Goal: Communication & Community: Answer question/provide support

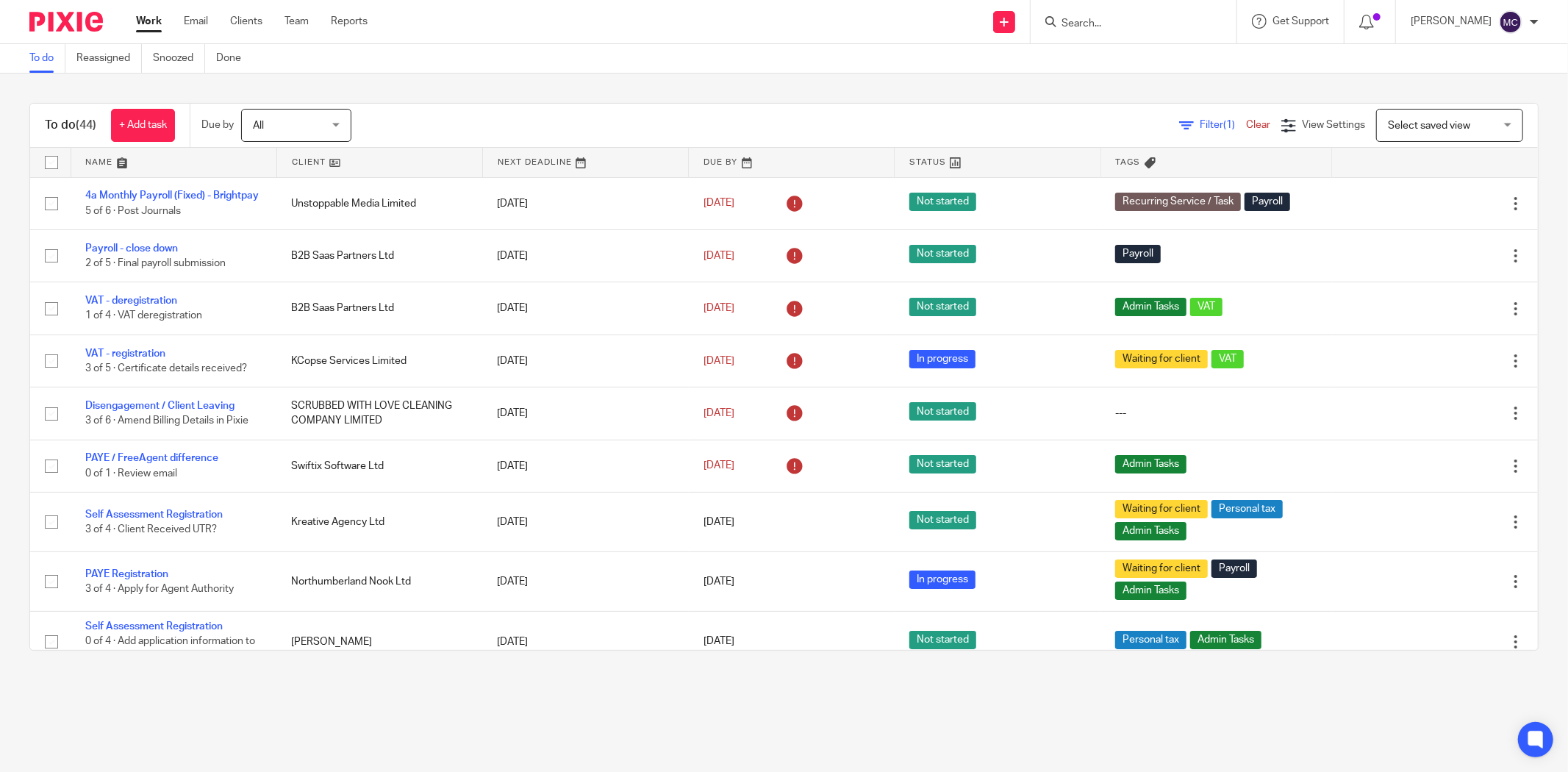
click at [1076, 23] on input "Search" at bounding box center [1126, 24] width 132 height 13
type input "two six"
click at [1158, 64] on link at bounding box center [1180, 69] width 245 height 46
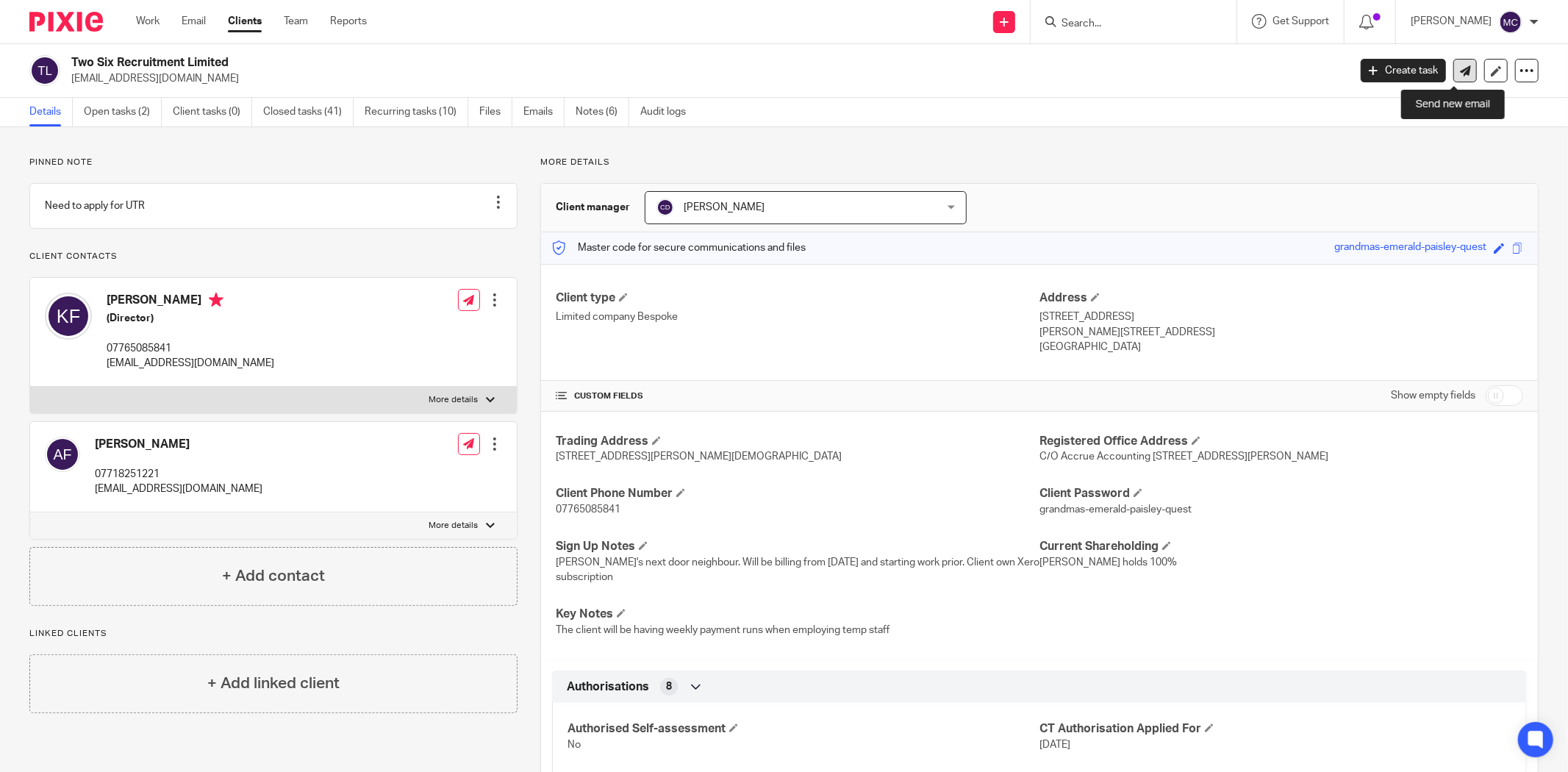
click at [1460, 70] on link at bounding box center [1465, 71] width 24 height 24
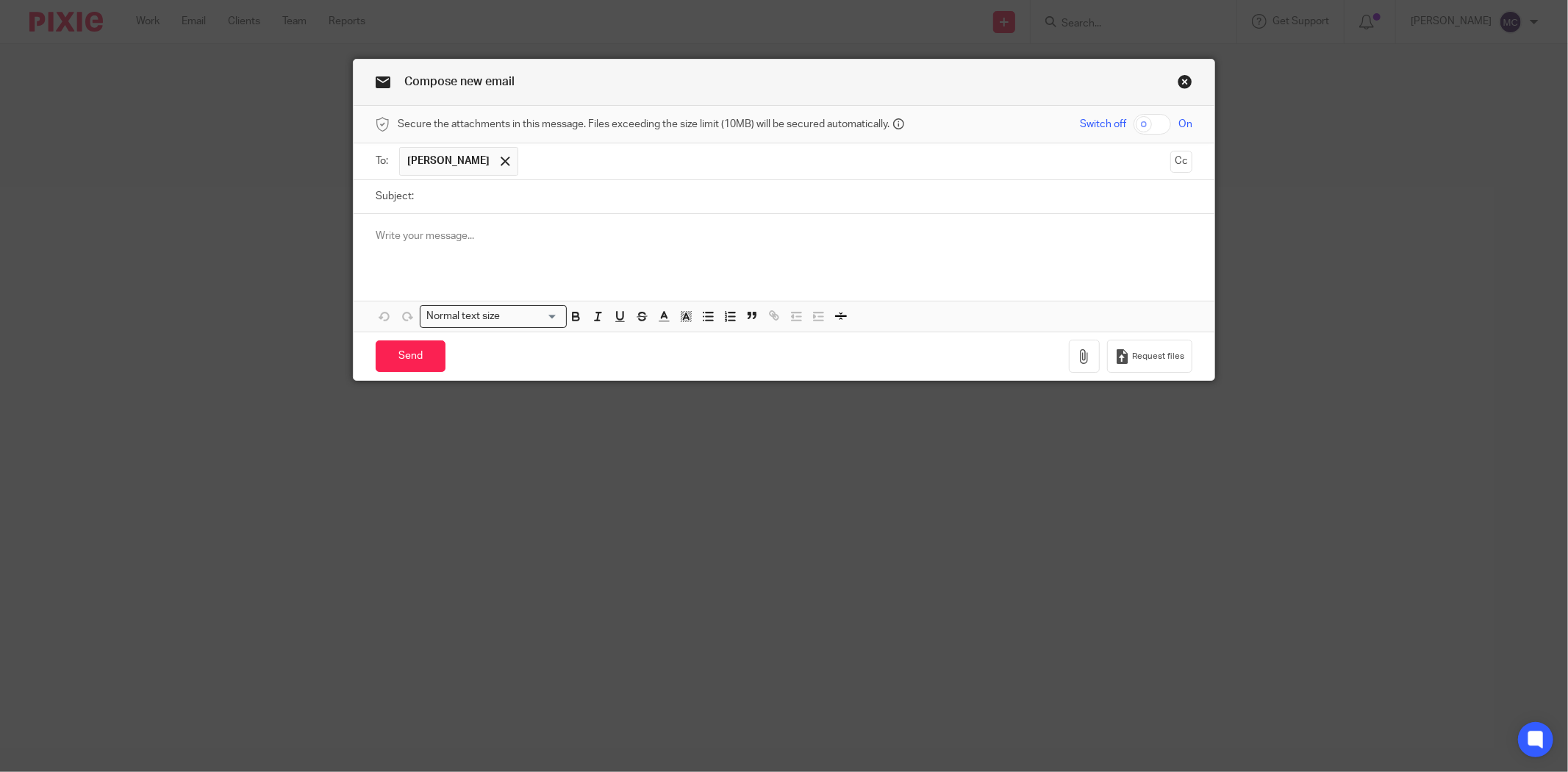
click at [574, 201] on input "Subject:" at bounding box center [807, 196] width 771 height 33
click at [566, 204] on input "Subject:" at bounding box center [807, 196] width 771 height 33
paste input "Two Six Recruitment - Payroll 27.07.2025"
drag, startPoint x: 632, startPoint y: 204, endPoint x: 550, endPoint y: 188, distance: 83.5
click at [550, 188] on input "Two Six Recruitment - Payroll 27.07.2025" at bounding box center [807, 196] width 771 height 33
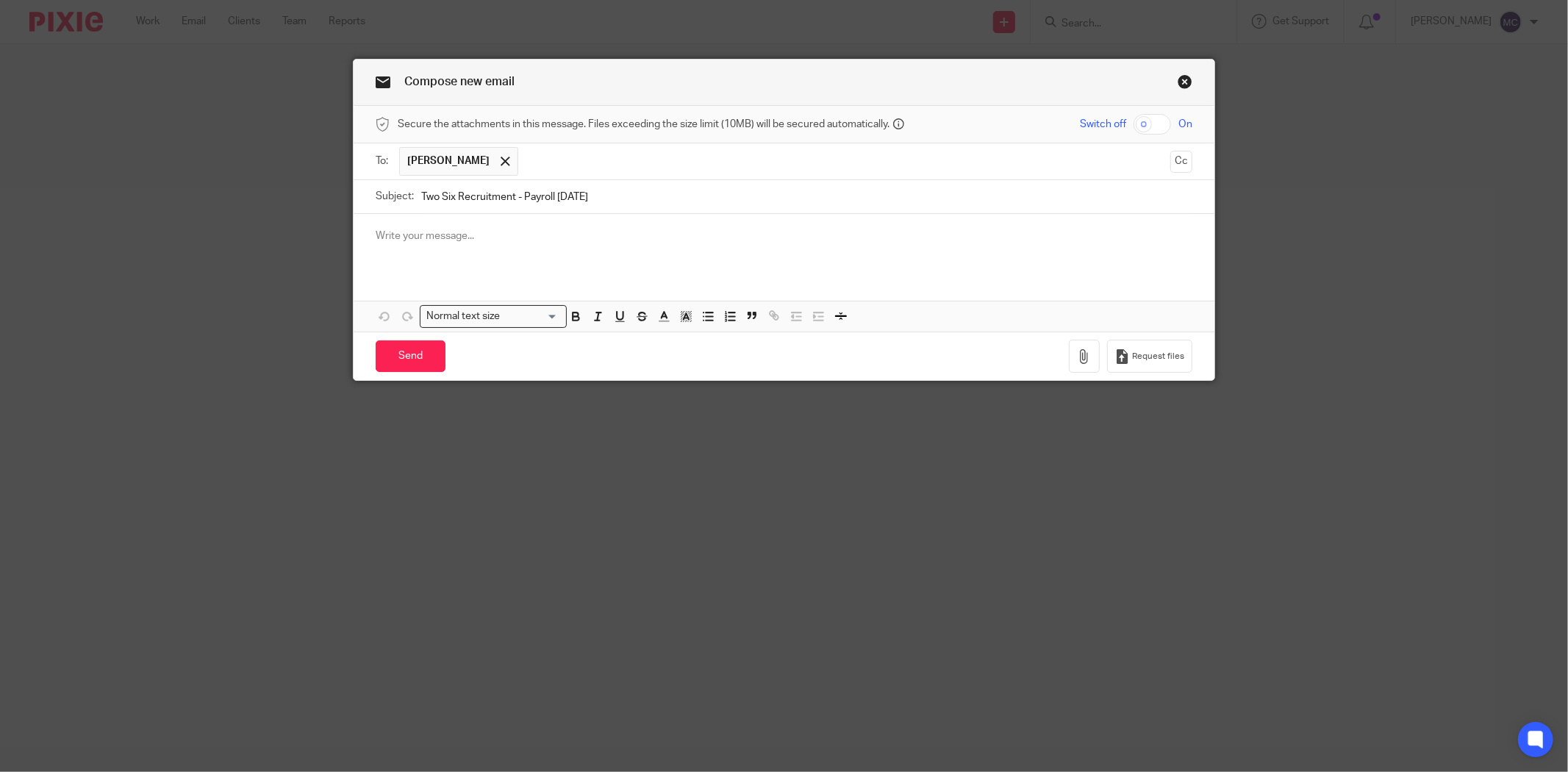
type input "Two Six Recruitment - Payroll 10.08.2025"
click at [562, 238] on p at bounding box center [784, 236] width 817 height 15
click at [522, 228] on div at bounding box center [784, 243] width 861 height 58
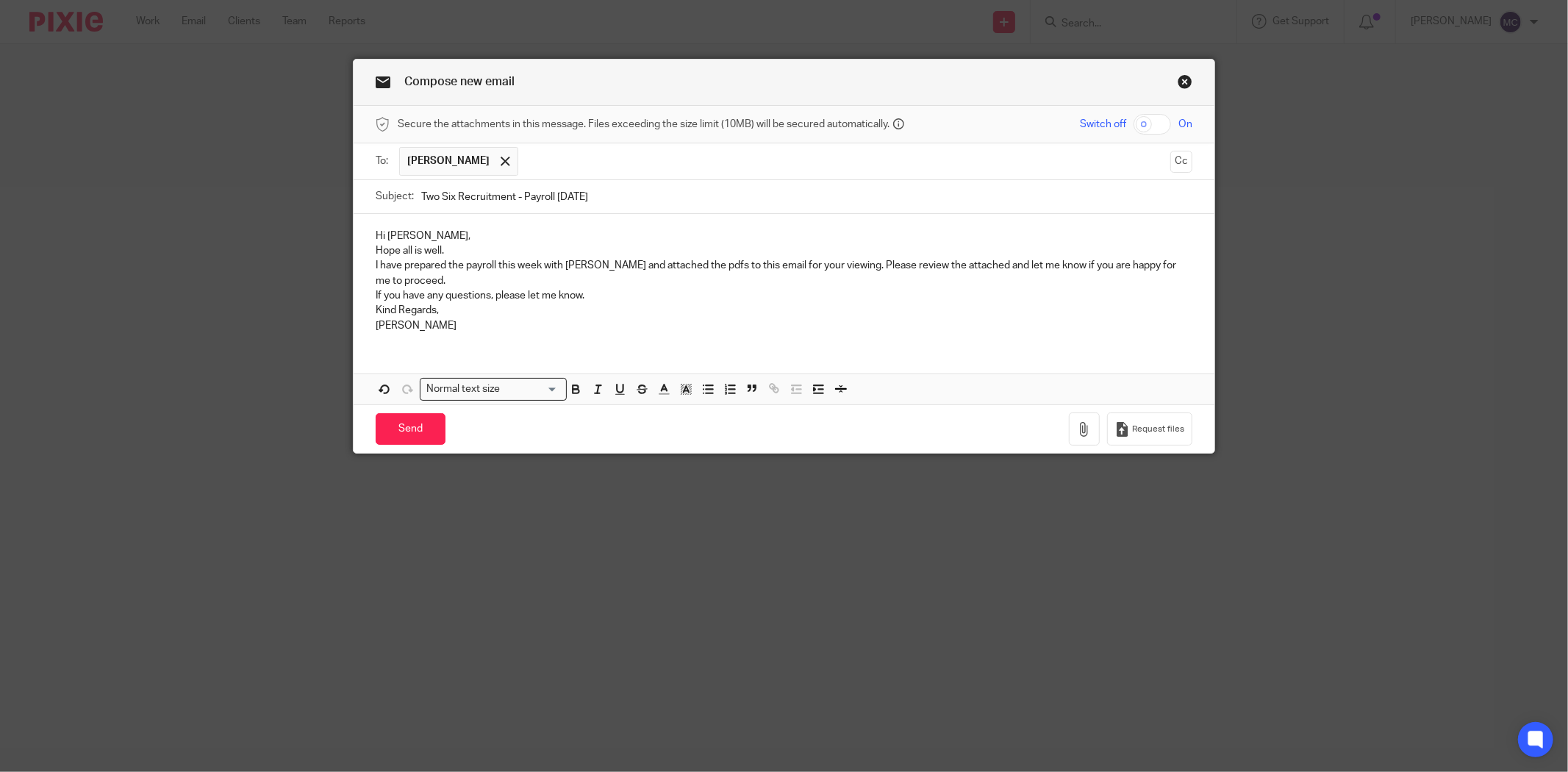
click at [466, 234] on p "Hi Kate," at bounding box center [784, 236] width 817 height 15
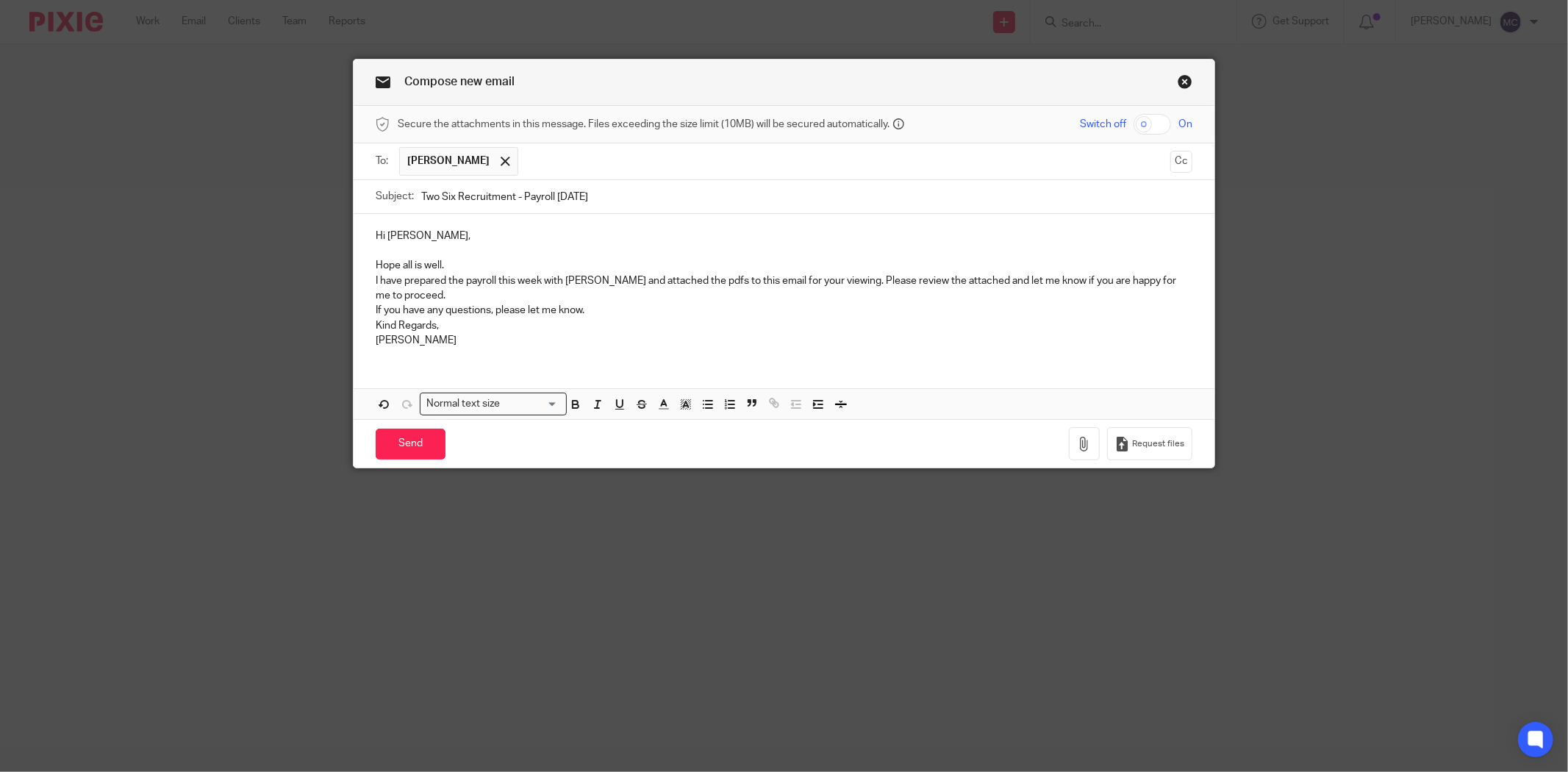
click at [445, 273] on p "Hope all is well." at bounding box center [784, 266] width 817 height 15
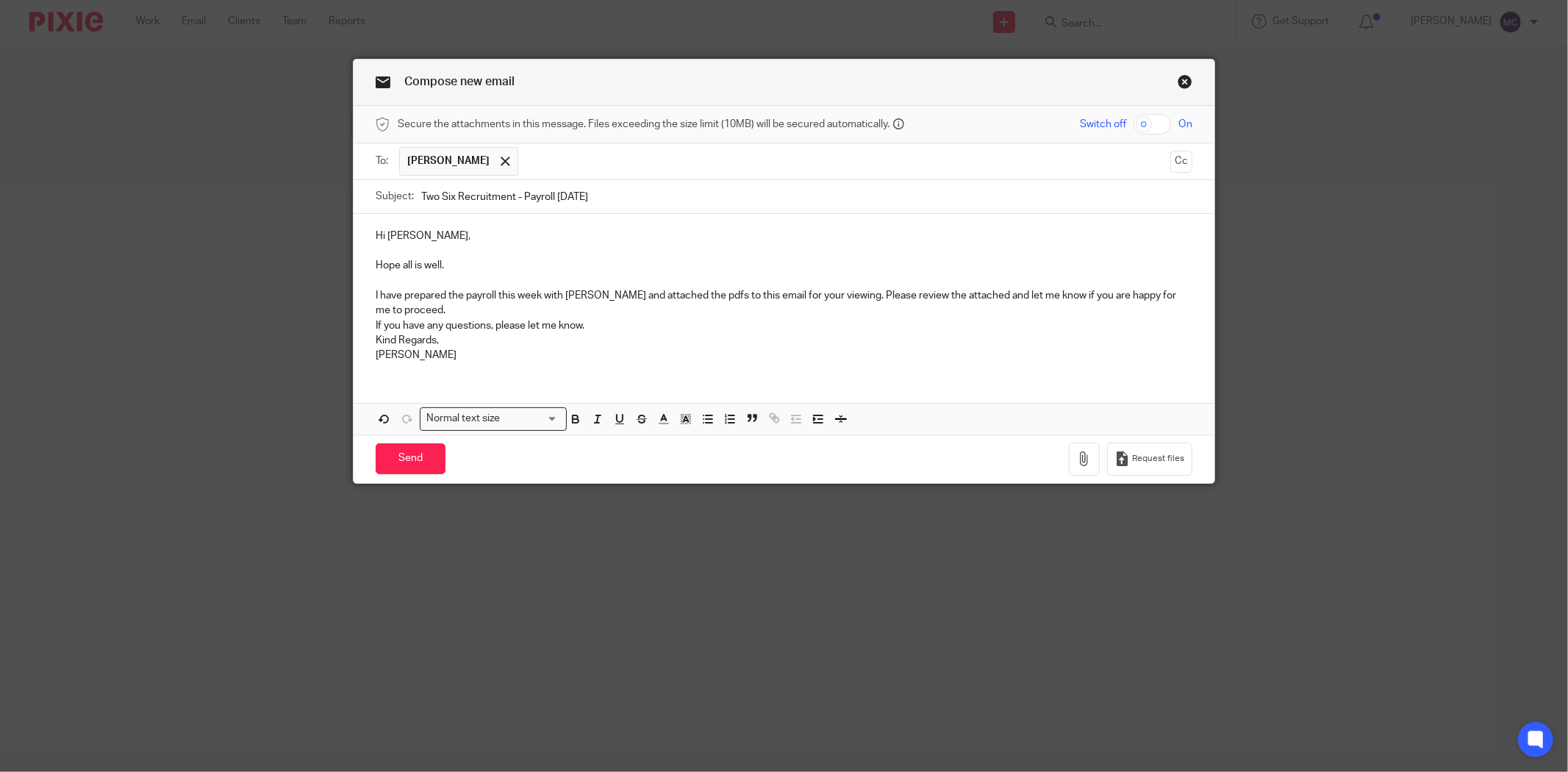
click at [569, 314] on p "I have prepared the payroll this week with Charlotte and attached the pdfs to t…" at bounding box center [784, 303] width 817 height 30
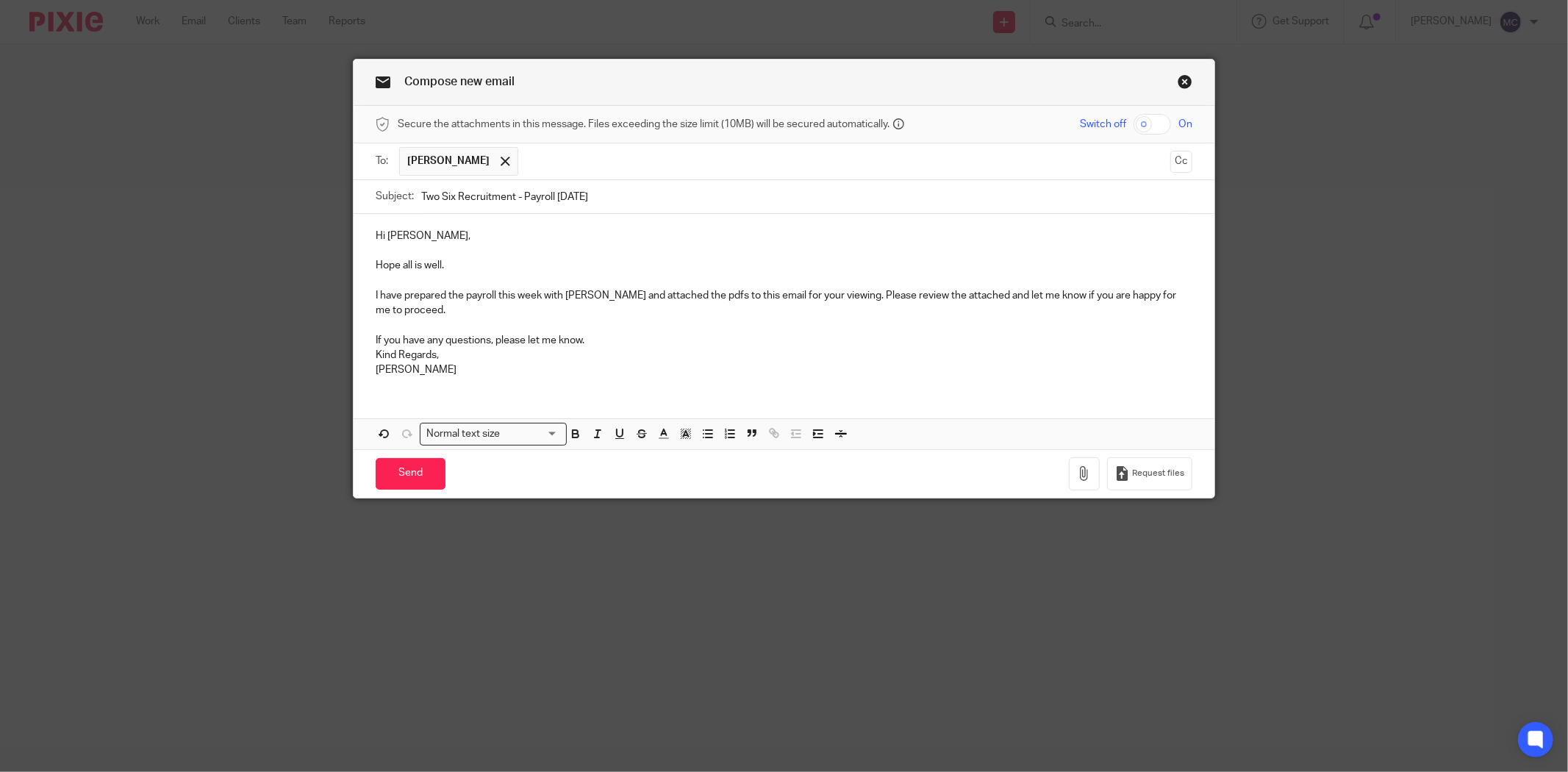
click at [551, 354] on p "Kind Regards, Matthew" at bounding box center [784, 362] width 817 height 30
click at [604, 332] on p at bounding box center [784, 325] width 817 height 15
click at [598, 337] on p "If you have any questions, please let me know." at bounding box center [784, 340] width 817 height 15
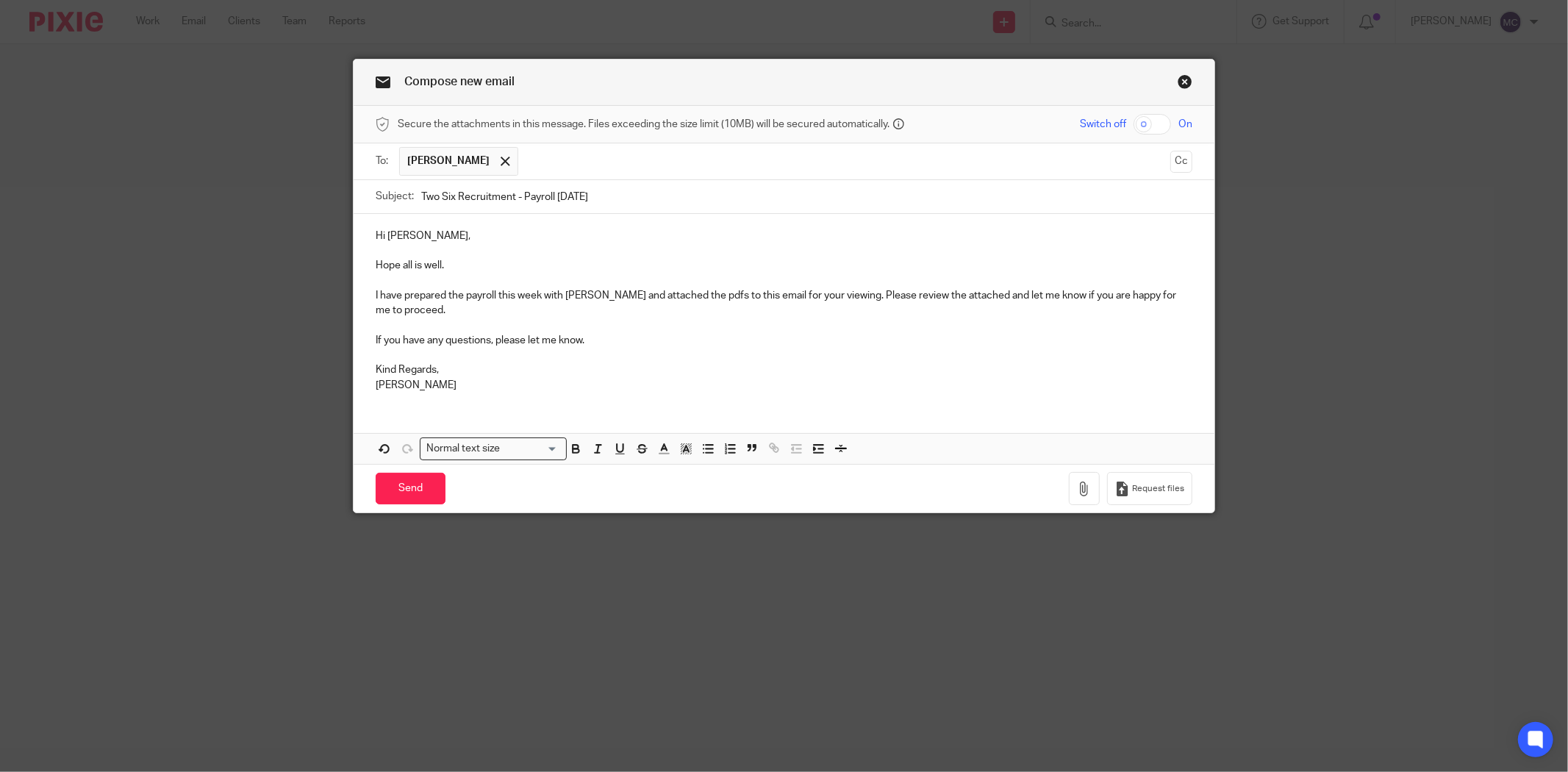
click at [762, 349] on p at bounding box center [784, 355] width 817 height 15
drag, startPoint x: 538, startPoint y: 298, endPoint x: 606, endPoint y: 289, distance: 68.6
click at [606, 289] on p "I have prepared the payroll this week with Charlotte and attached the pdfs to t…" at bounding box center [784, 303] width 817 height 30
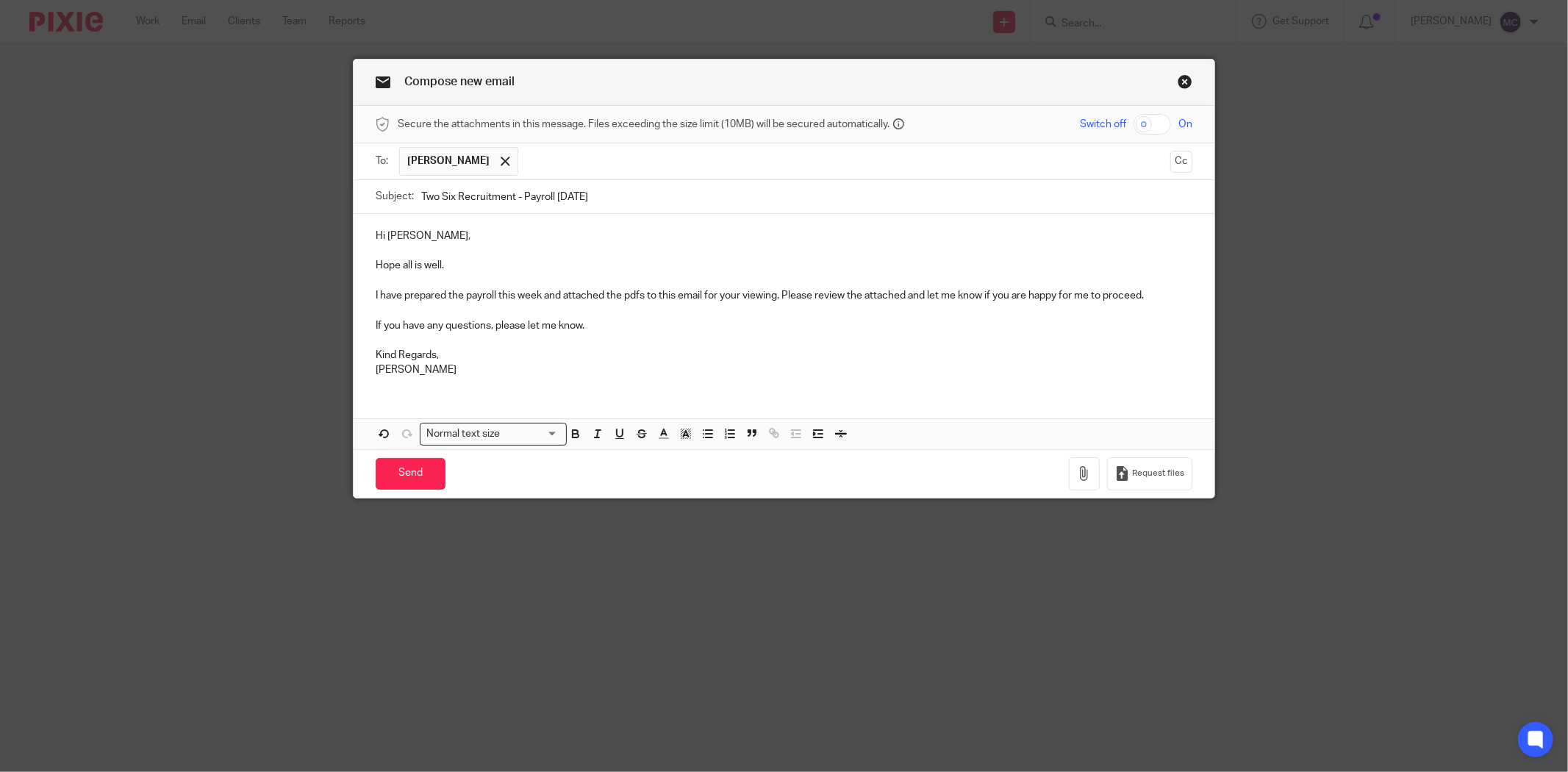
click at [601, 320] on p "If you have any questions, please let me know." at bounding box center [784, 325] width 817 height 15
click at [1071, 481] on button "button" at bounding box center [1085, 474] width 31 height 33
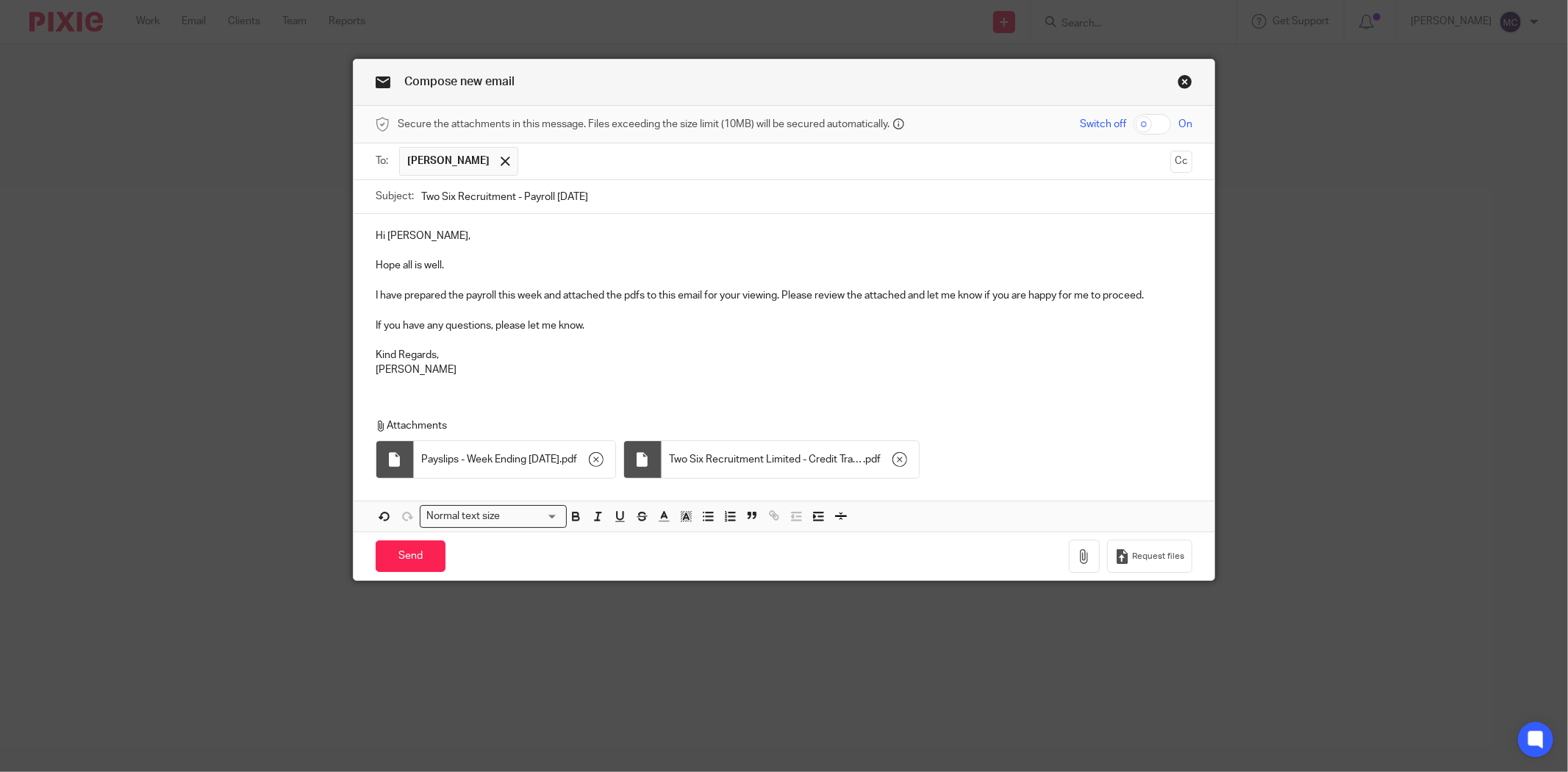
click at [1164, 287] on p at bounding box center [784, 281] width 817 height 15
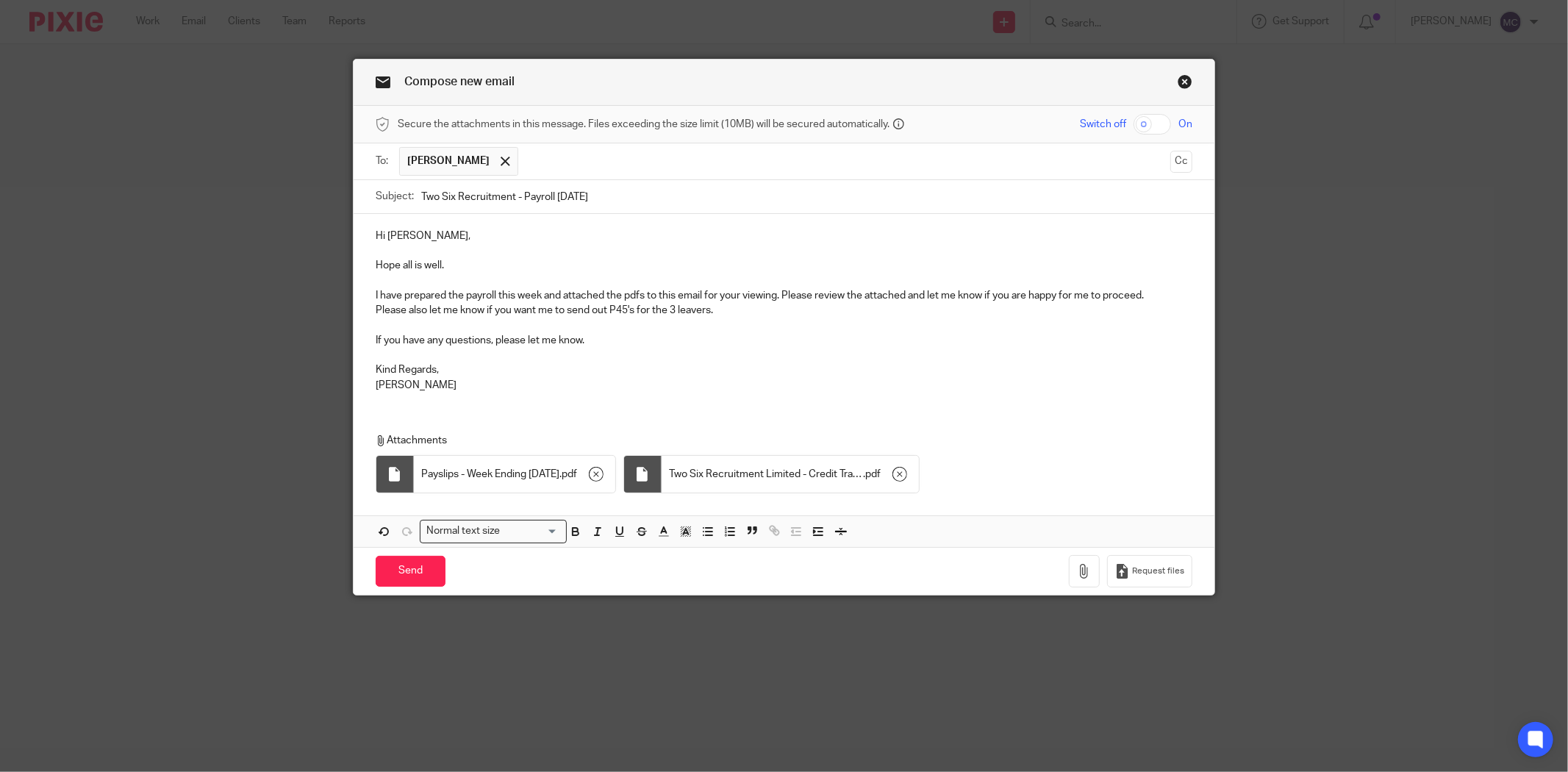
click at [429, 385] on p "Kind Regards, Matthew" at bounding box center [784, 377] width 817 height 30
click at [400, 571] on input "Send" at bounding box center [410, 571] width 70 height 32
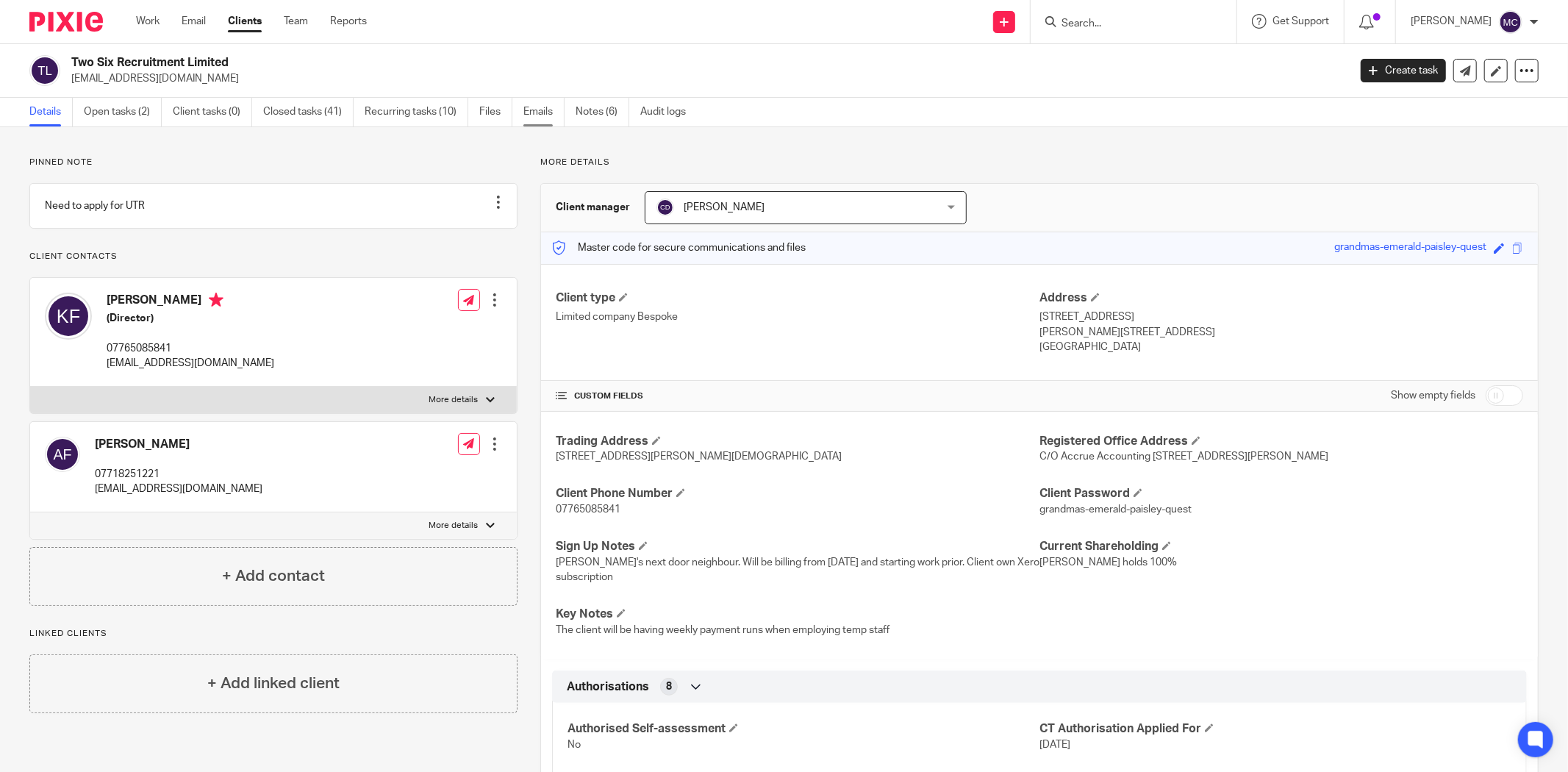
click at [559, 114] on link "Emails" at bounding box center [544, 112] width 41 height 29
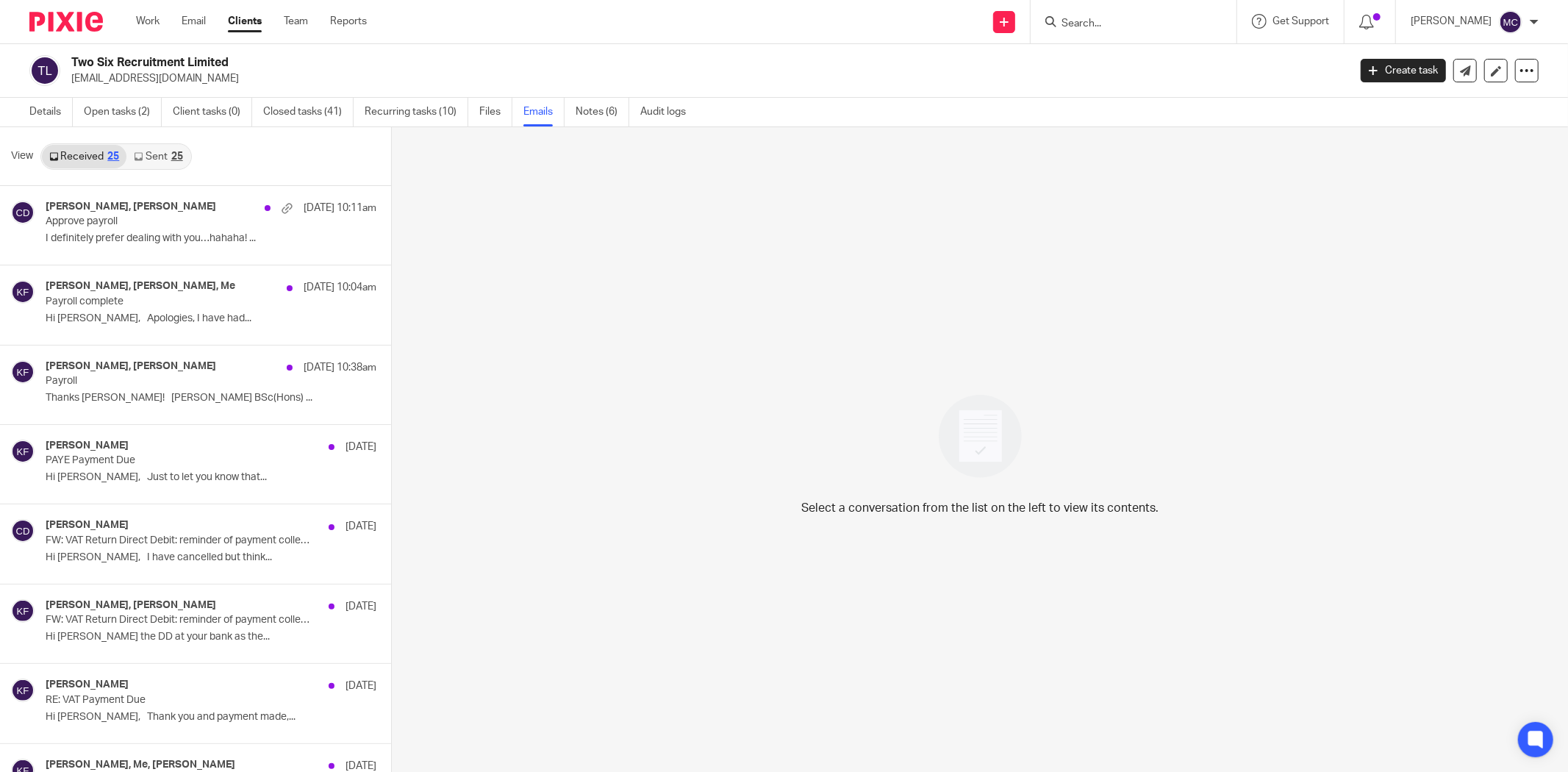
click at [154, 155] on link "Sent 25" at bounding box center [158, 156] width 63 height 24
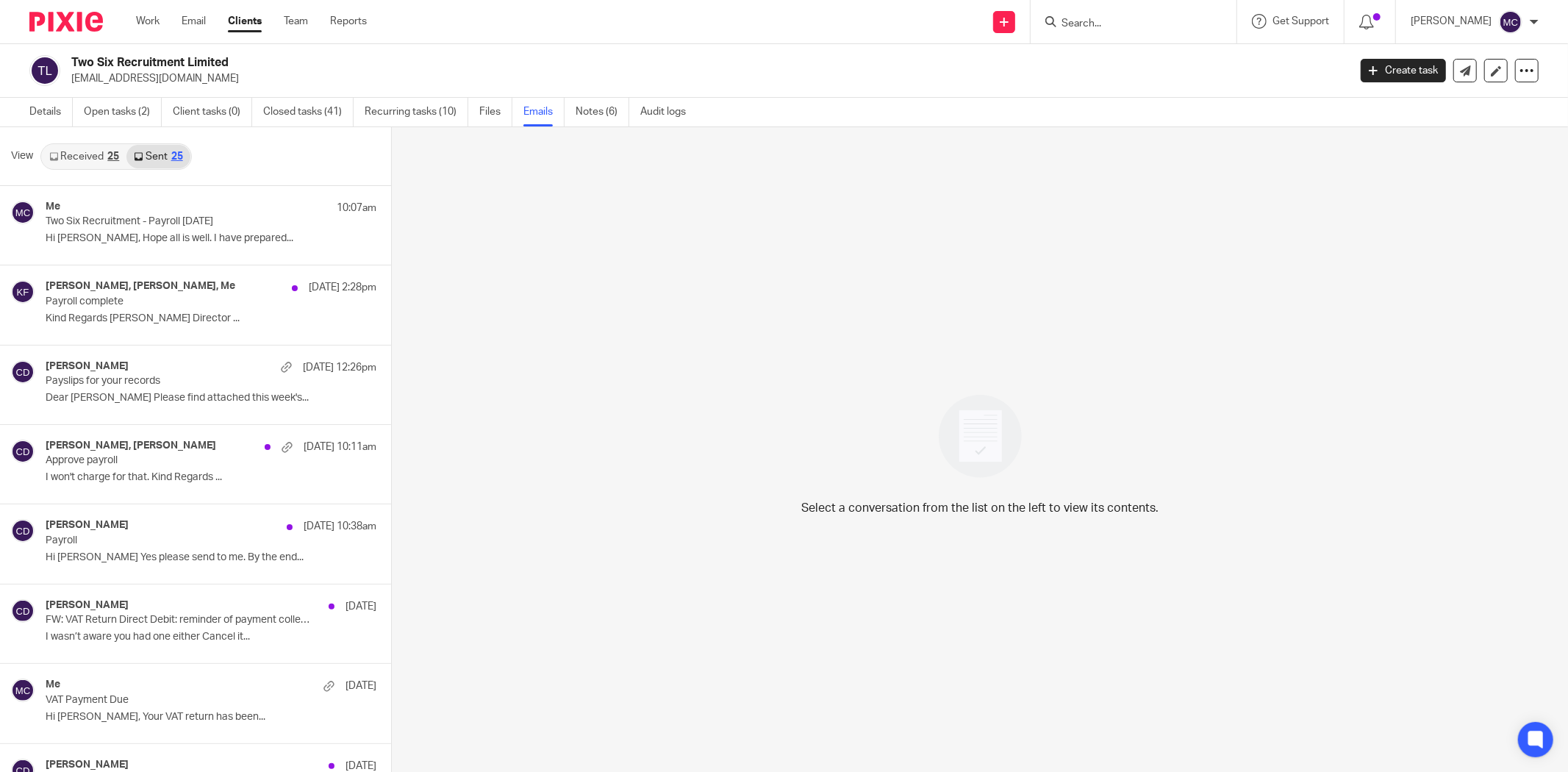
scroll to position [2, 0]
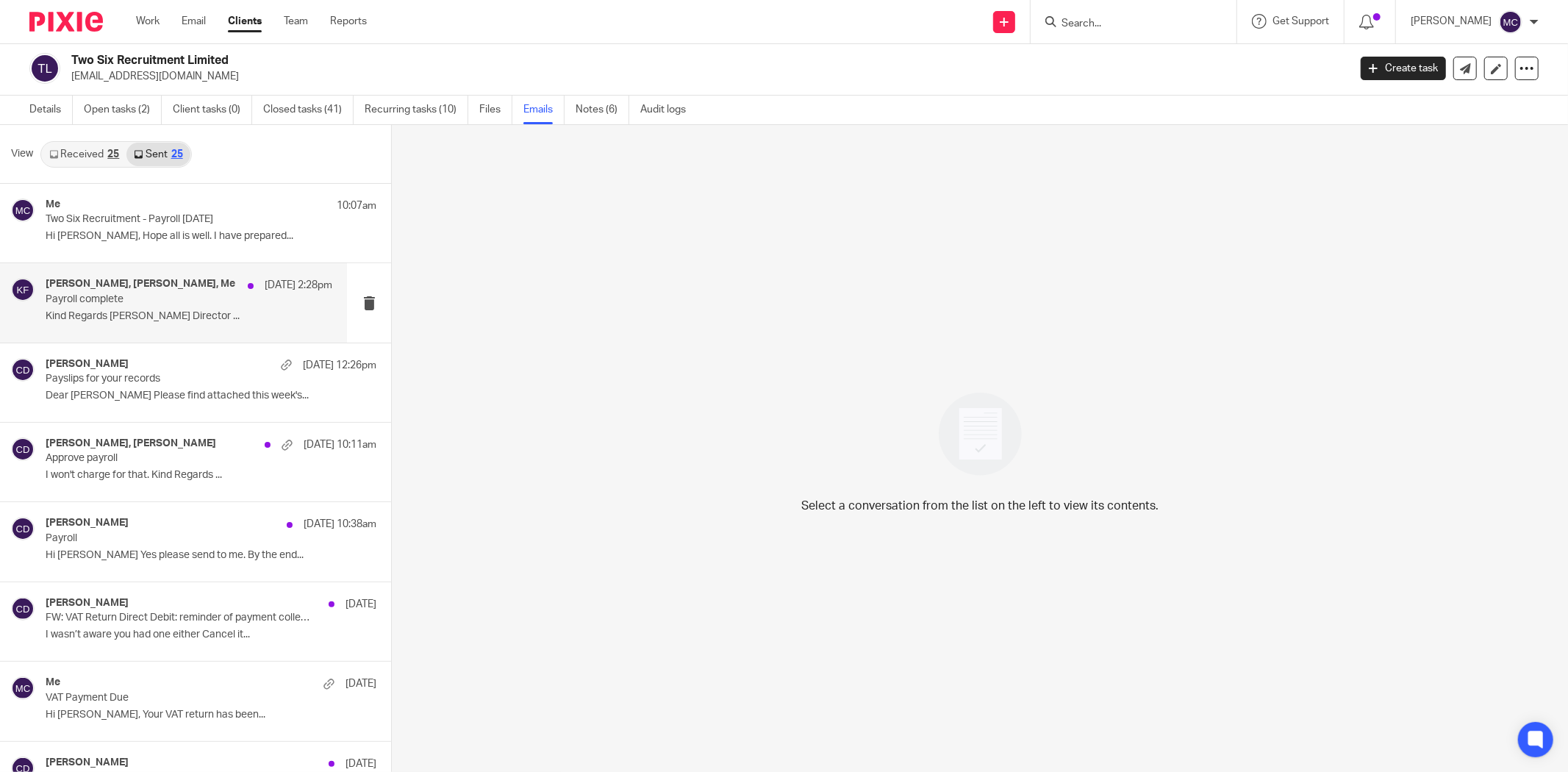
click at [94, 278] on h4 "[PERSON_NAME], [PERSON_NAME], Me" at bounding box center [140, 284] width 190 height 13
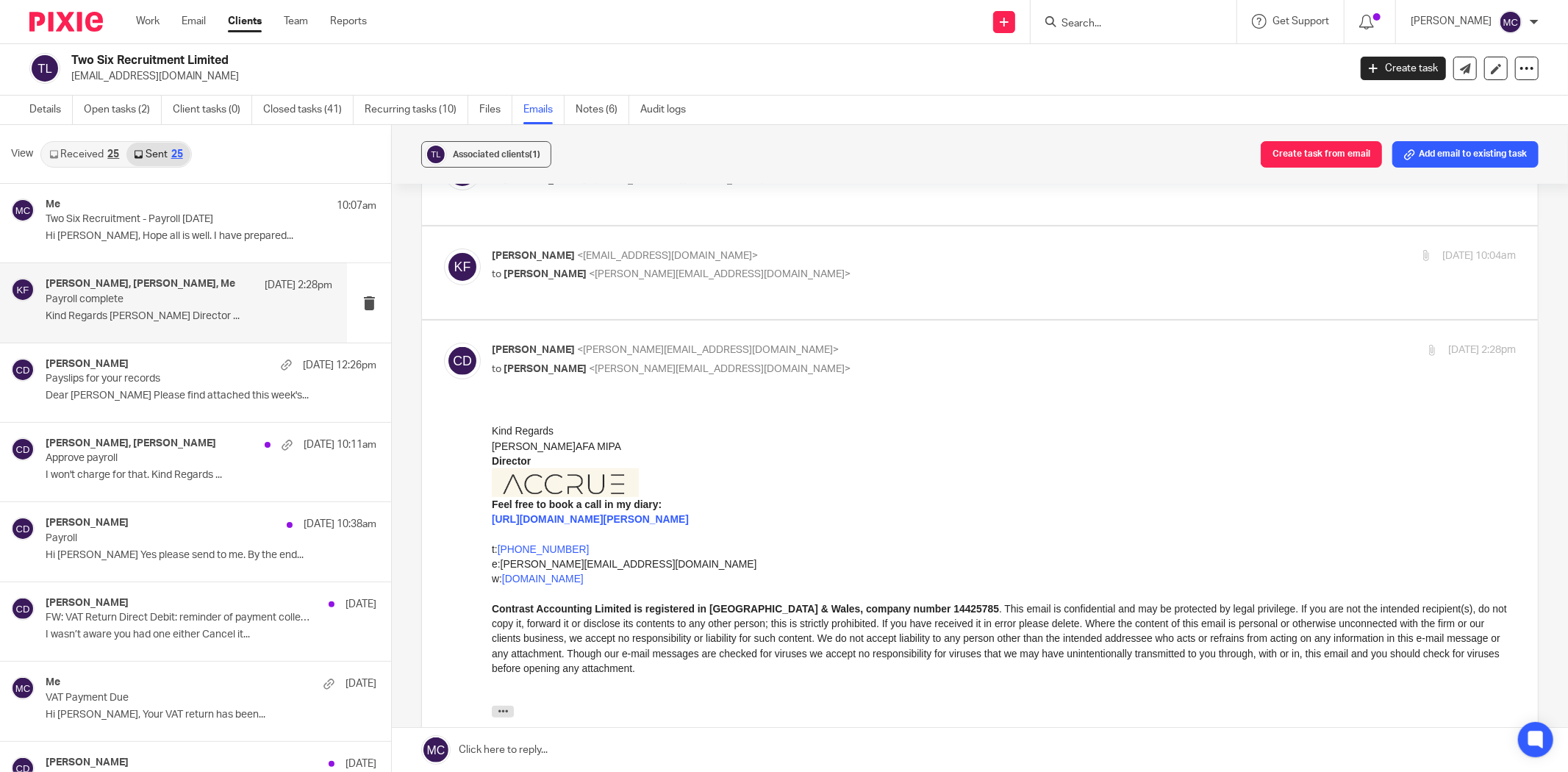
scroll to position [326, 0]
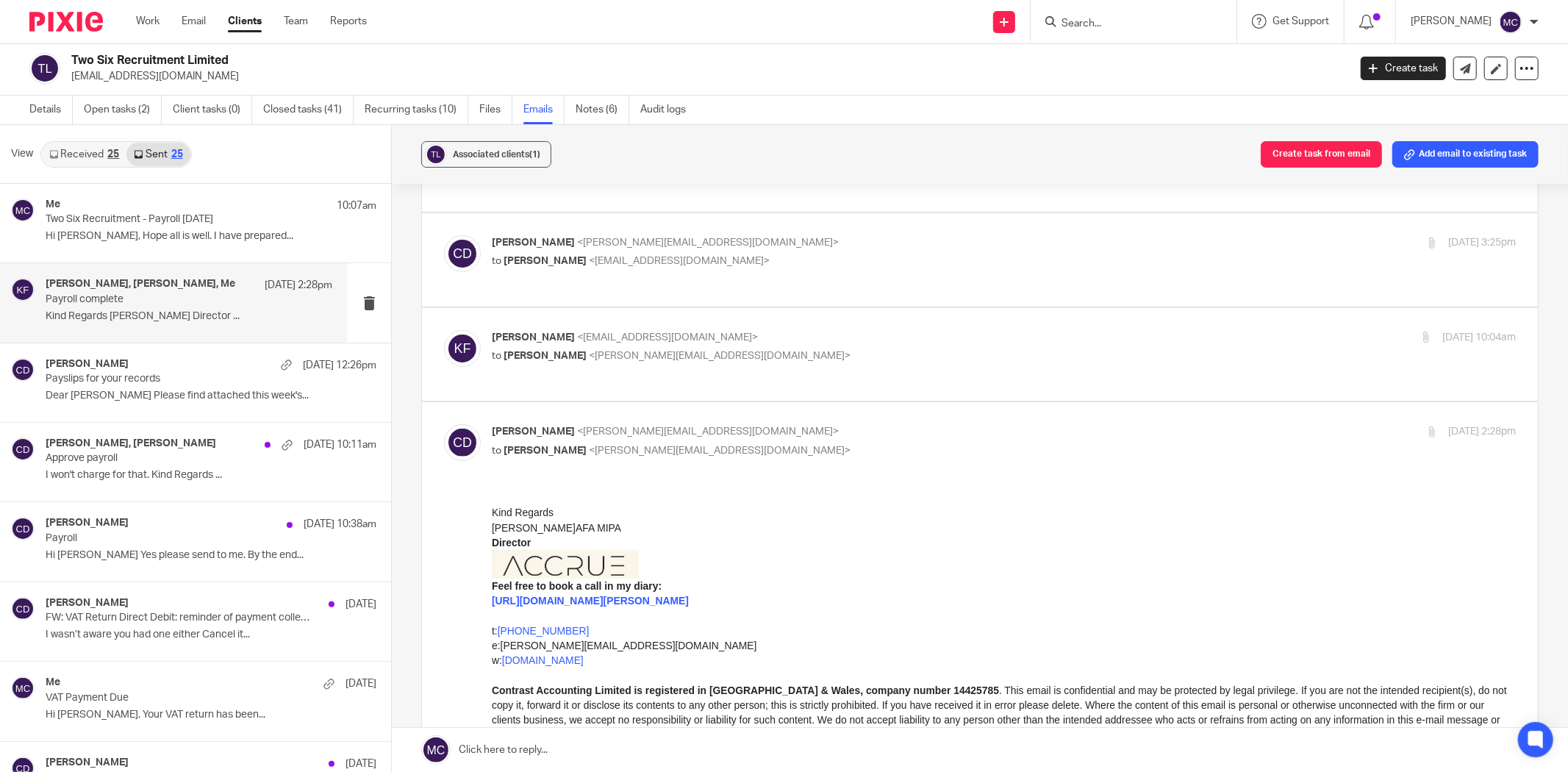
click at [792, 330] on p "[PERSON_NAME] <[EMAIL_ADDRESS][DOMAIN_NAME]>" at bounding box center [834, 337] width 683 height 15
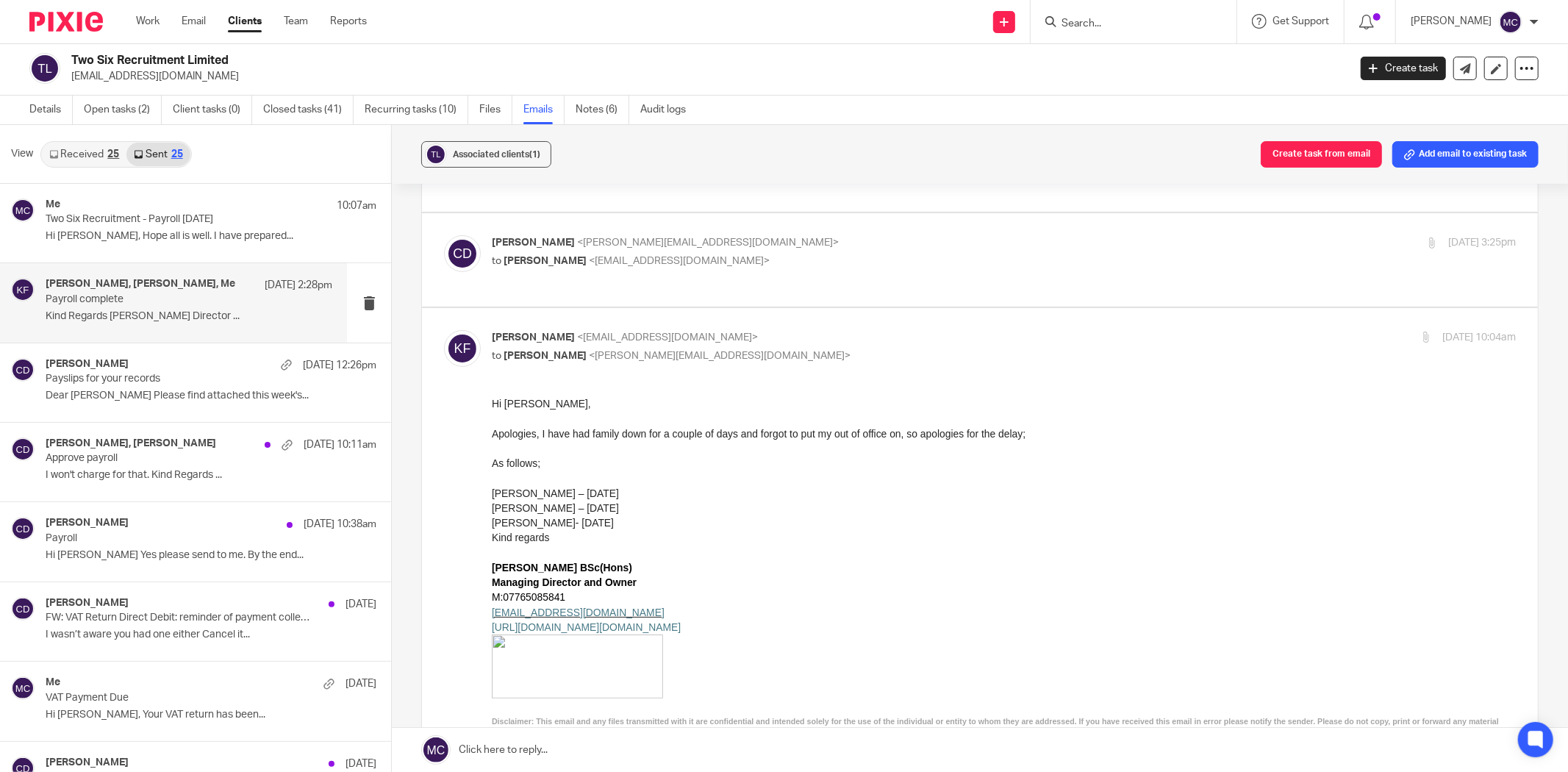
scroll to position [0, 0]
click at [785, 330] on div "[PERSON_NAME] <[EMAIL_ADDRESS][DOMAIN_NAME]> to [PERSON_NAME] <[PERSON_NAME][EM…" at bounding box center [834, 347] width 683 height 34
checkbox input "false"
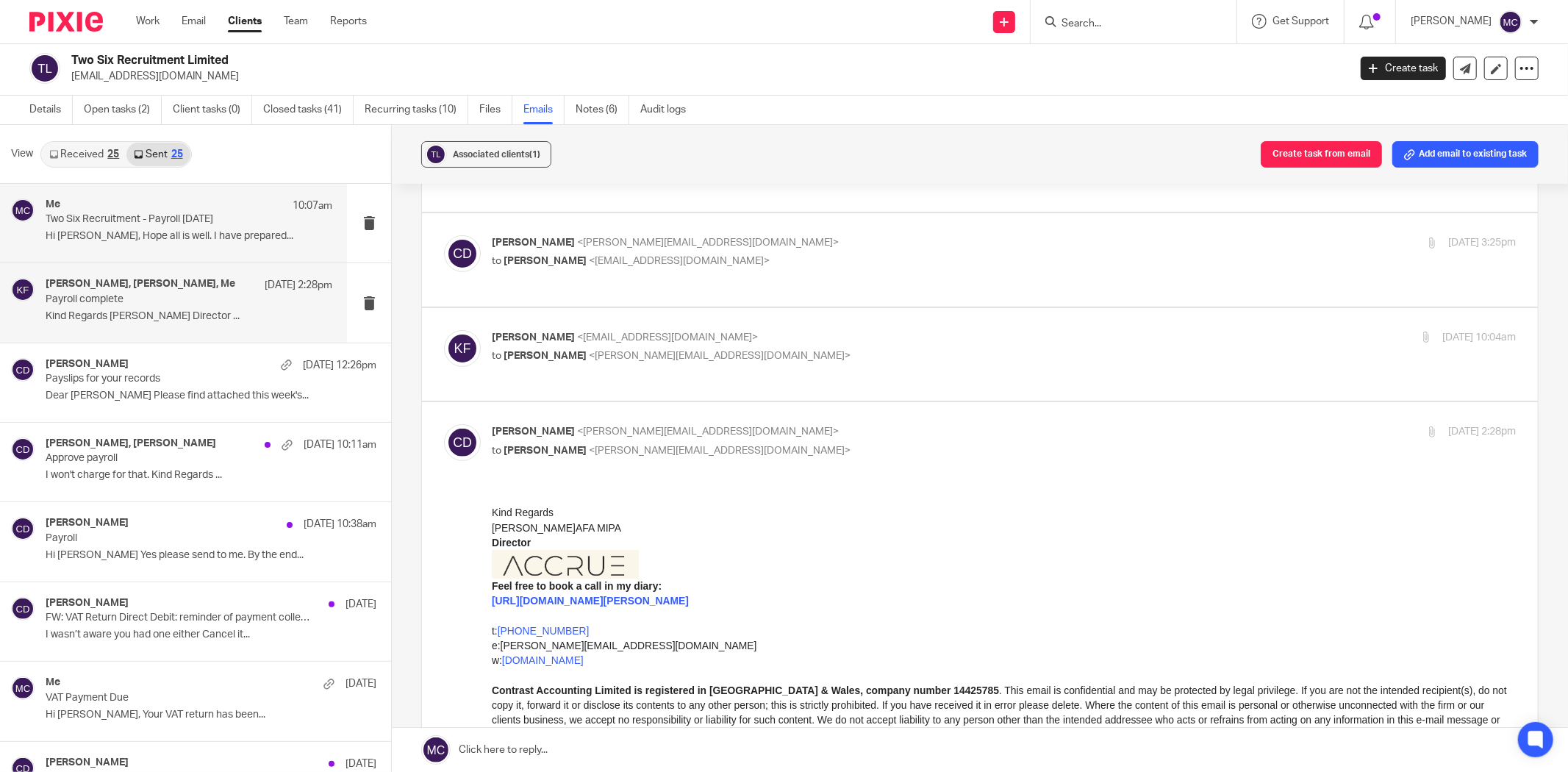
click at [126, 211] on div "Me 10:07am" at bounding box center [189, 206] width 287 height 15
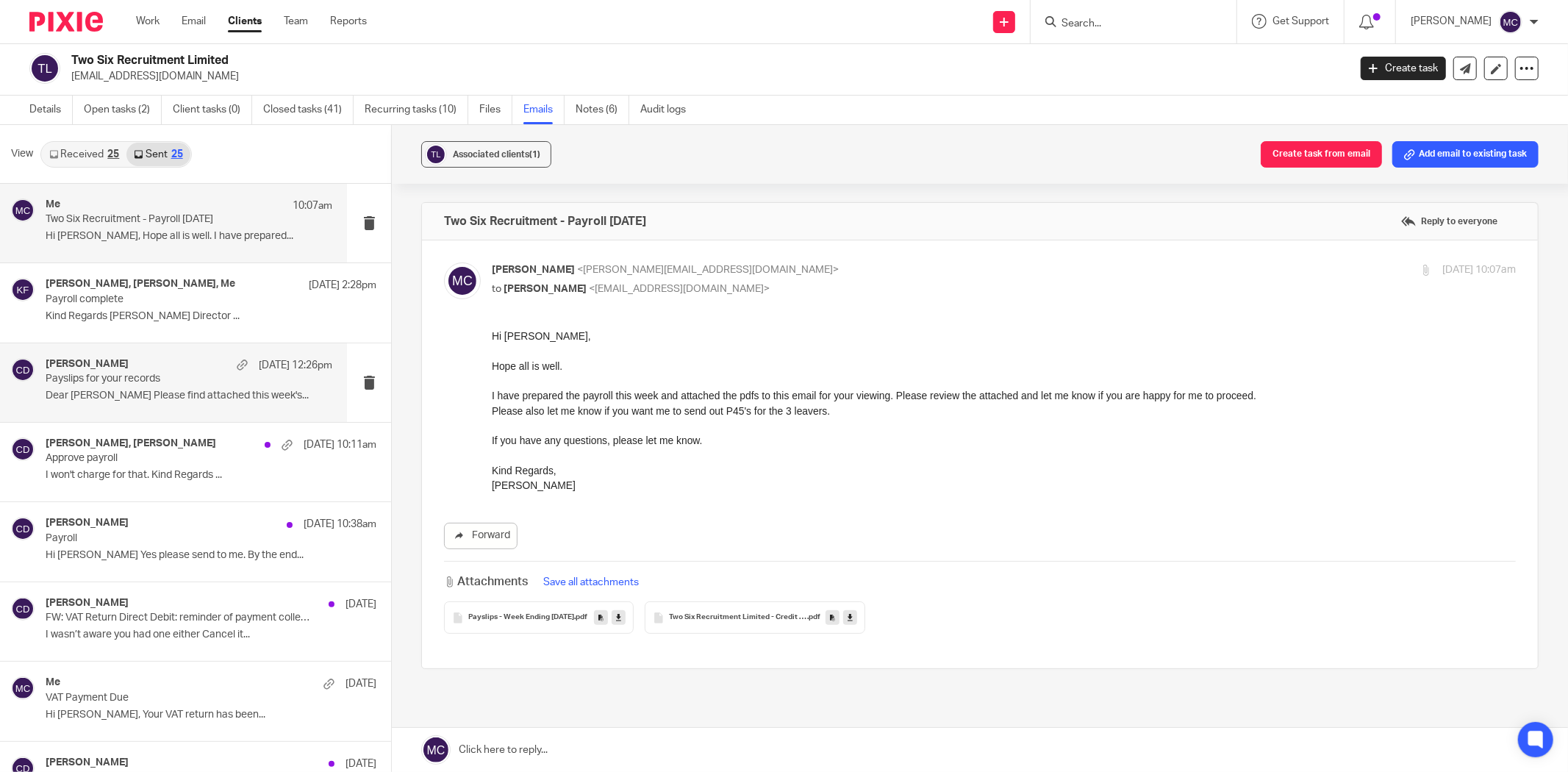
click at [193, 365] on div "[PERSON_NAME] [DATE] 12:26pm" at bounding box center [189, 365] width 287 height 15
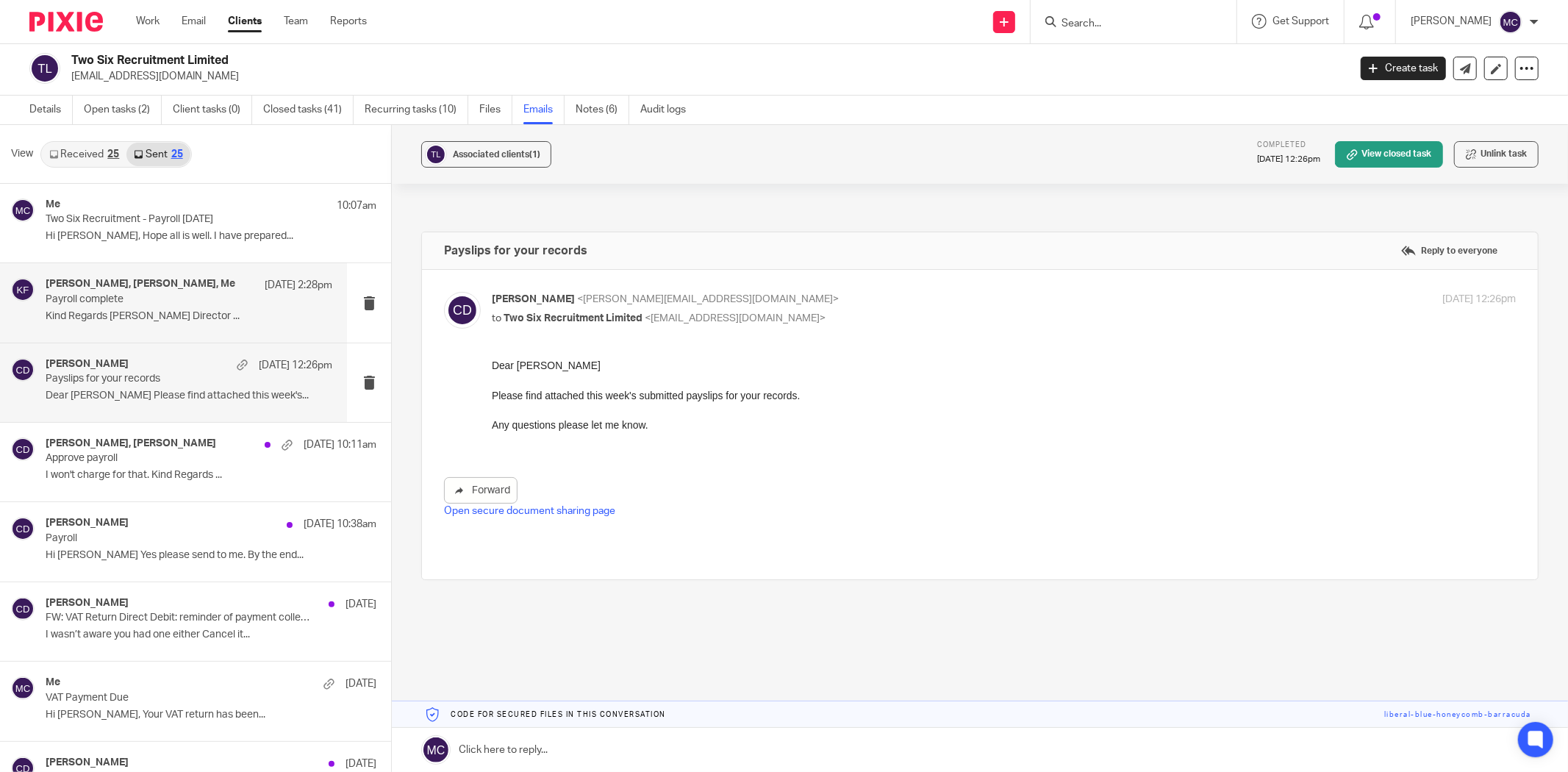
click at [193, 316] on p "Kind Regards [PERSON_NAME] Director ..." at bounding box center [189, 316] width 287 height 13
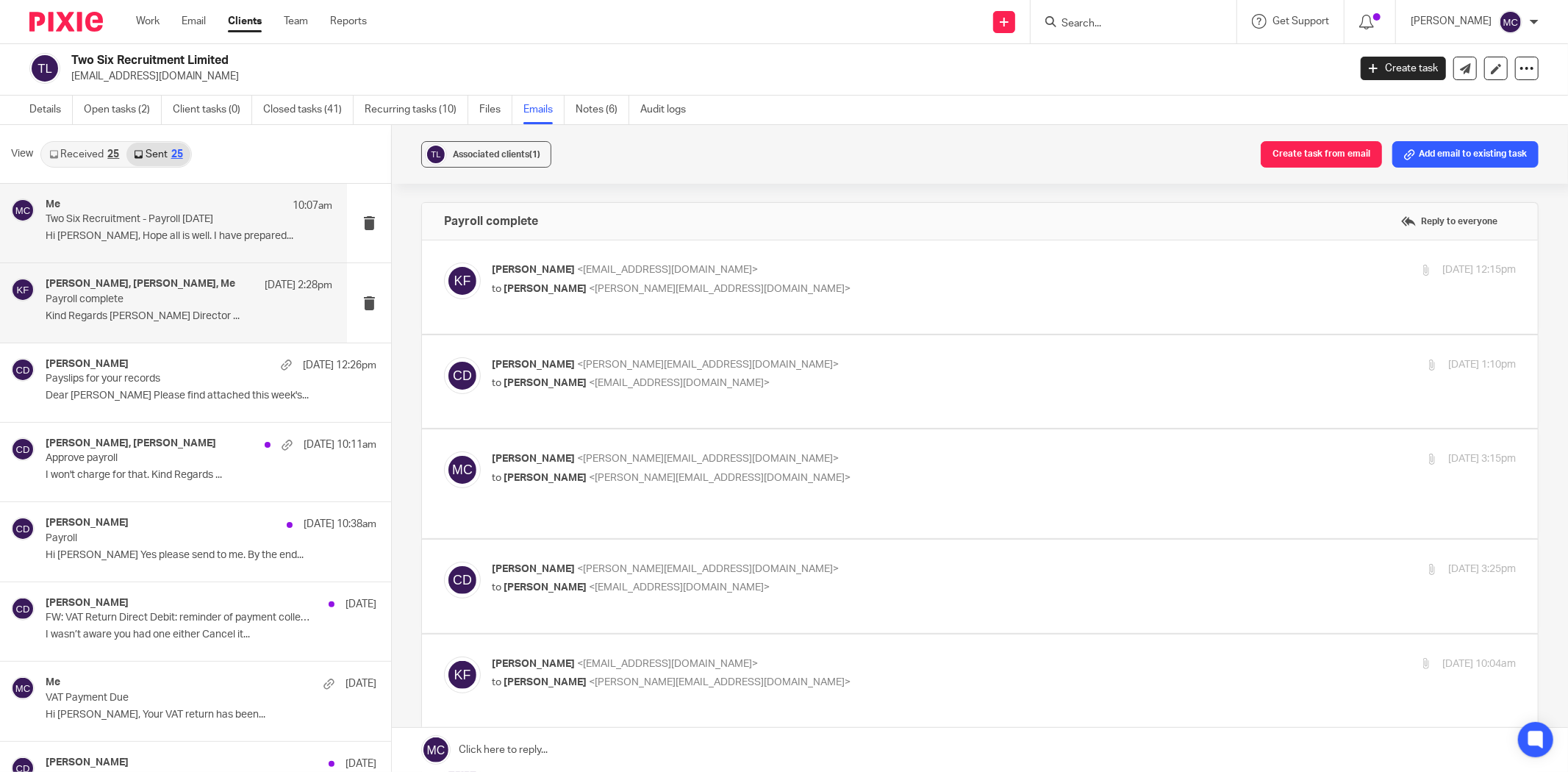
click at [228, 228] on div "Me 10:07am Two Six Recruitment - Payroll [DATE] Hi [PERSON_NAME], Hope all is w…" at bounding box center [189, 223] width 287 height 49
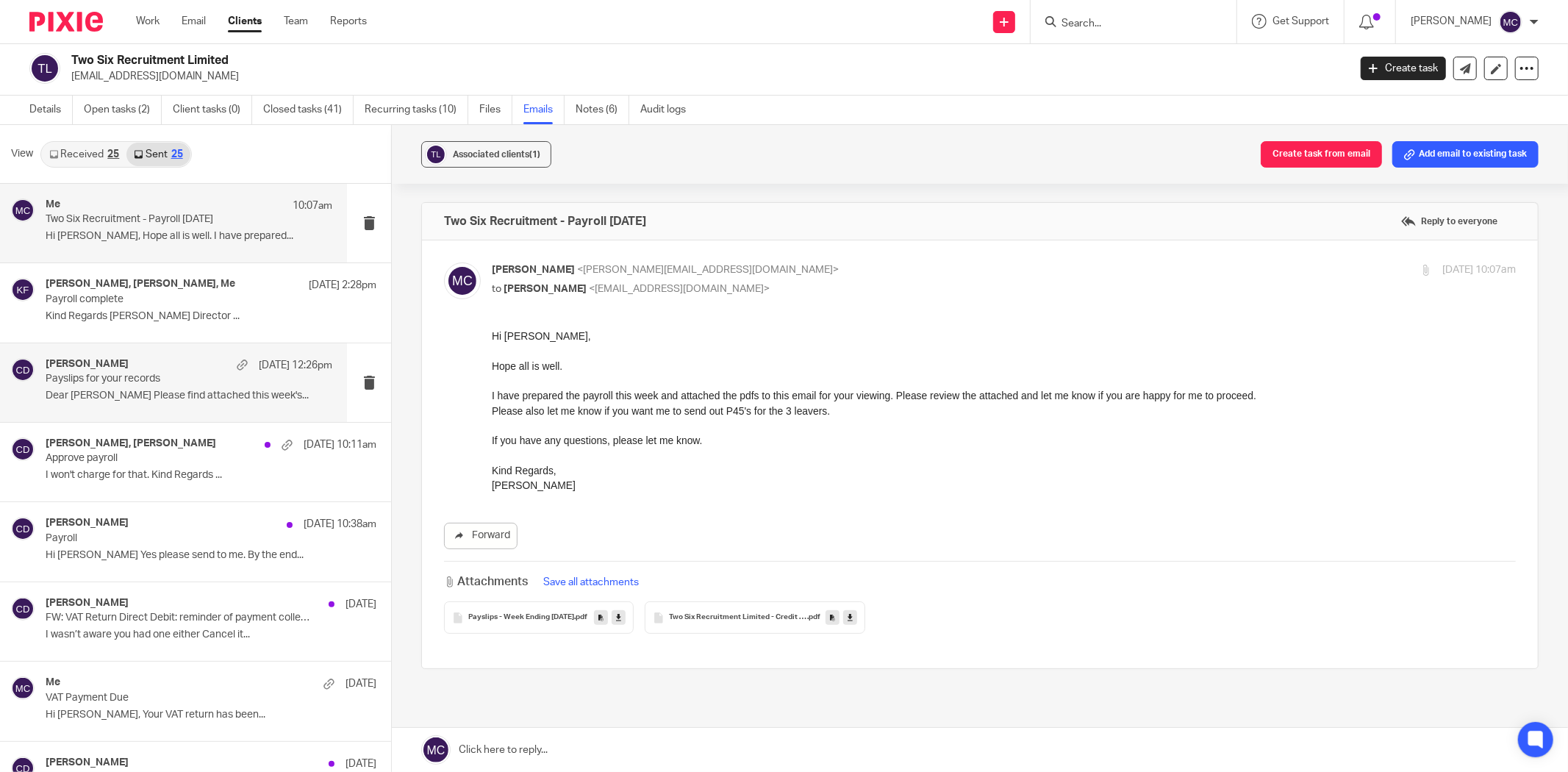
click at [167, 394] on p "Dear [PERSON_NAME] Please find attached this week's..." at bounding box center [189, 396] width 287 height 13
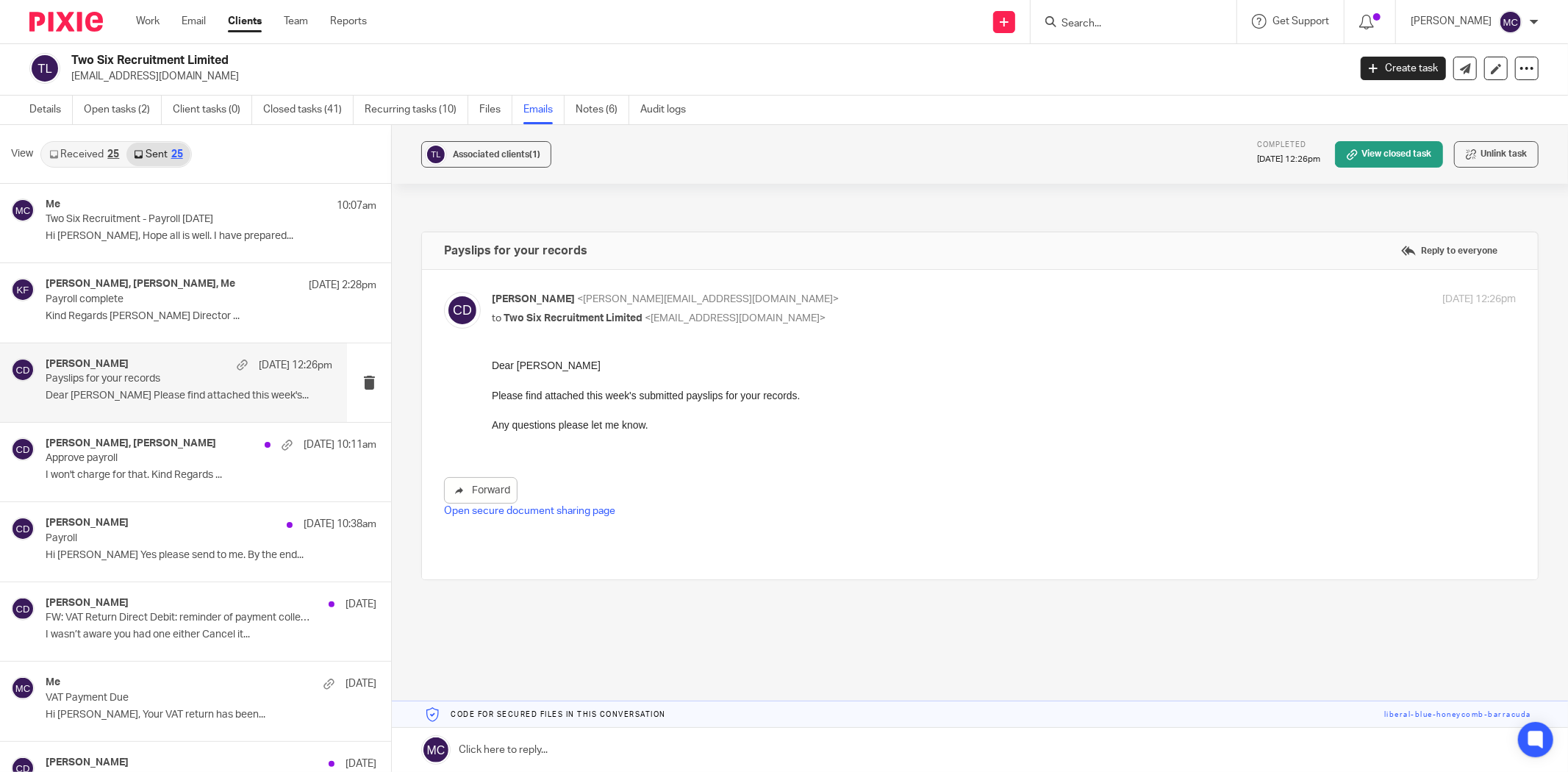
click at [537, 509] on link "Open secure document sharing page" at bounding box center [530, 511] width 171 height 10
click at [37, 113] on link "Details" at bounding box center [51, 110] width 44 height 29
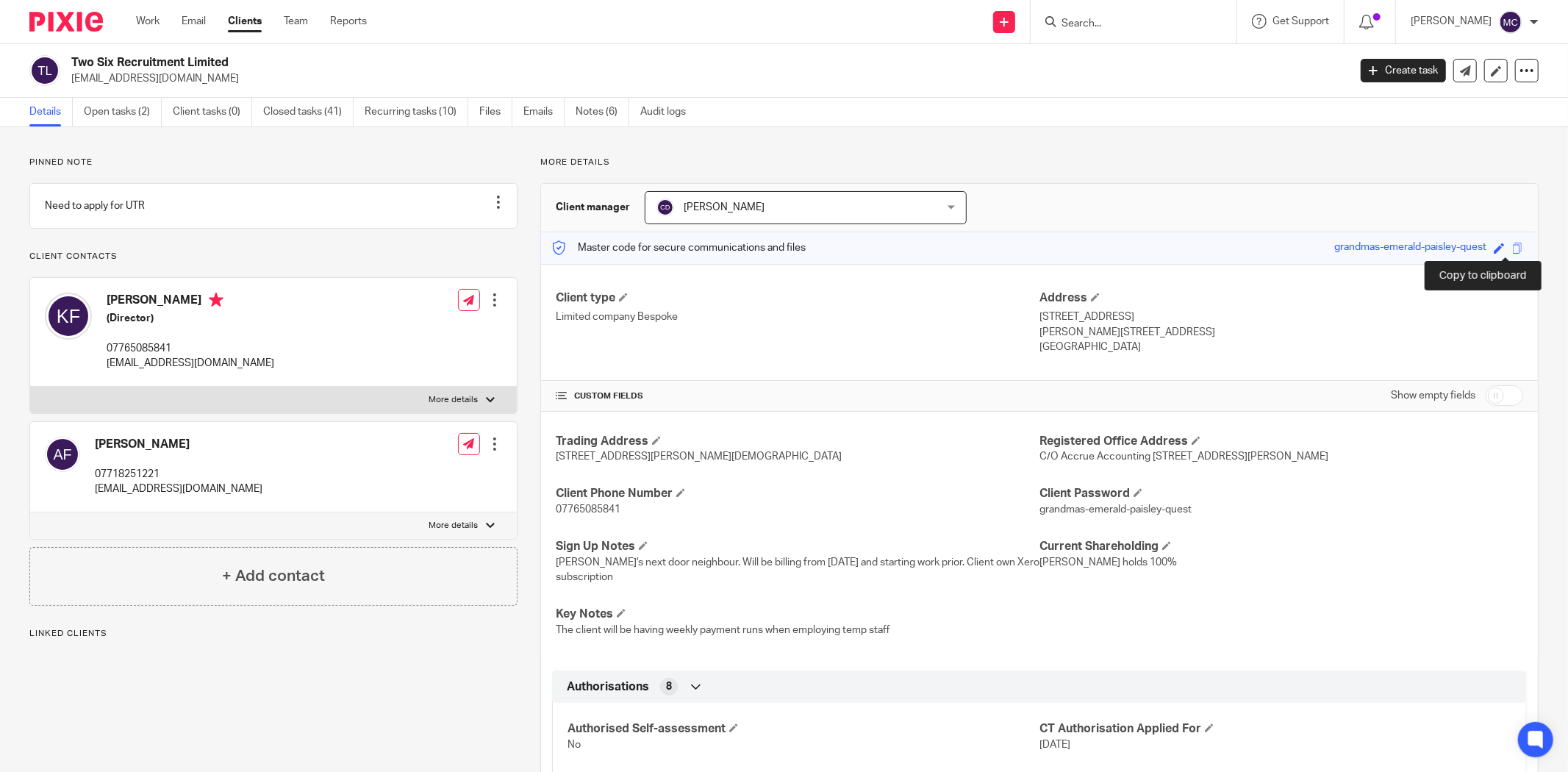
click at [1513, 251] on span at bounding box center [1518, 248] width 11 height 11
